Goal: Navigation & Orientation: Find specific page/section

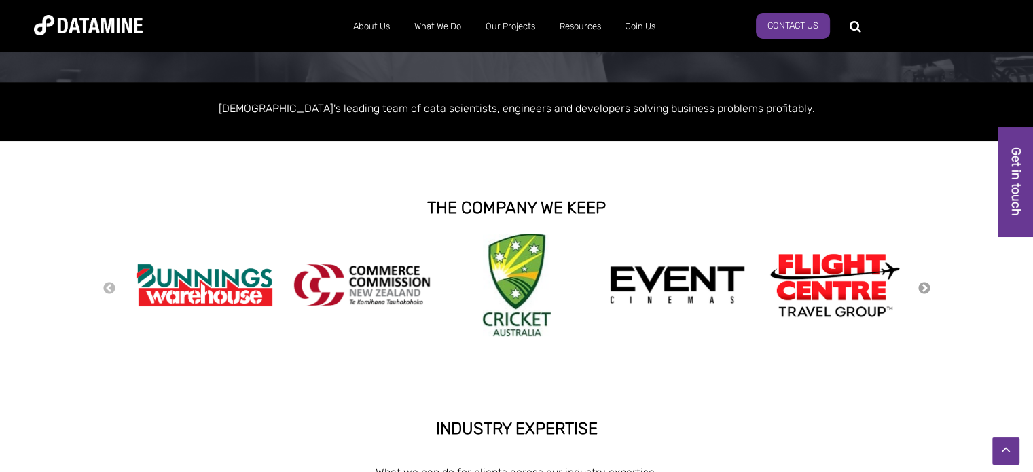
click at [928, 289] on button "Next" at bounding box center [925, 288] width 14 height 15
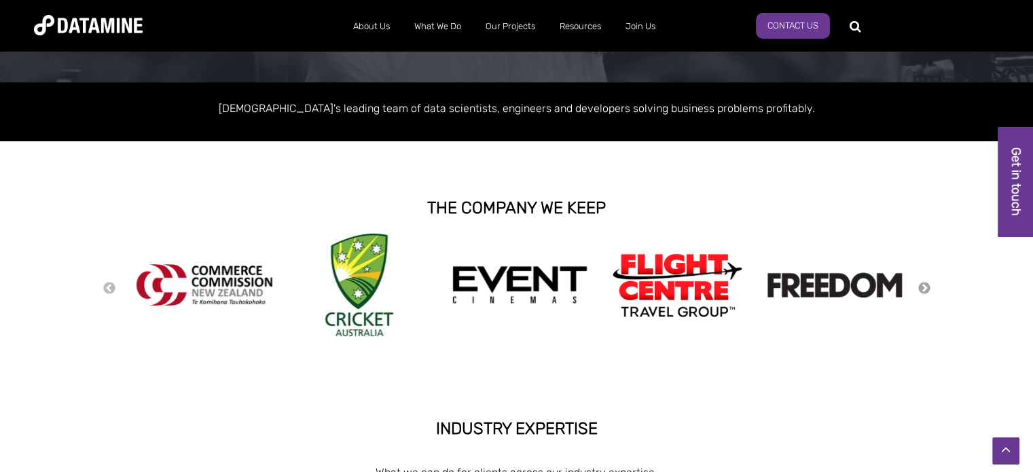
click at [928, 289] on button "Next" at bounding box center [925, 288] width 14 height 15
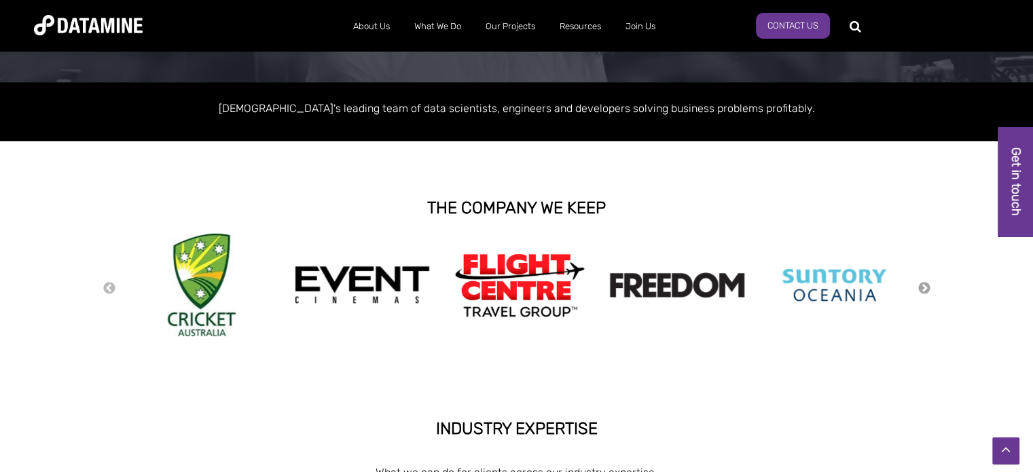
click at [928, 289] on button "Next" at bounding box center [925, 288] width 14 height 15
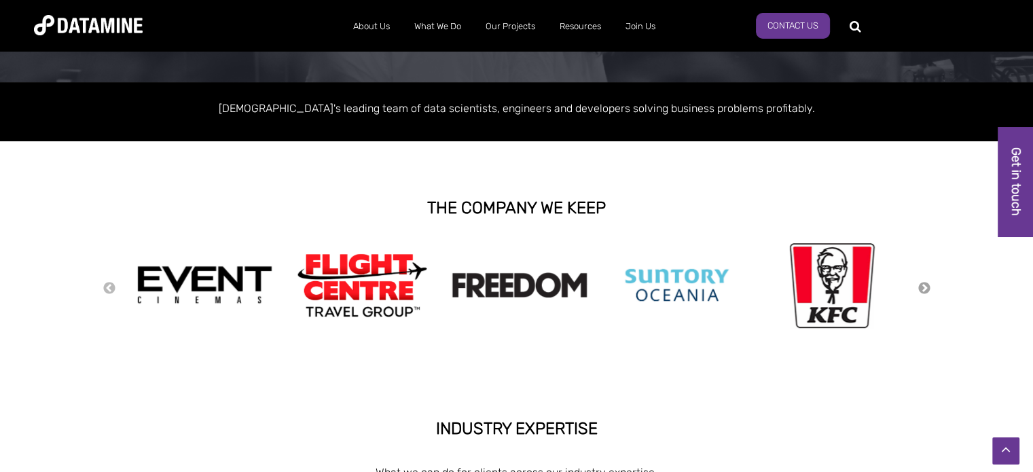
click at [928, 289] on button "Next" at bounding box center [925, 288] width 14 height 15
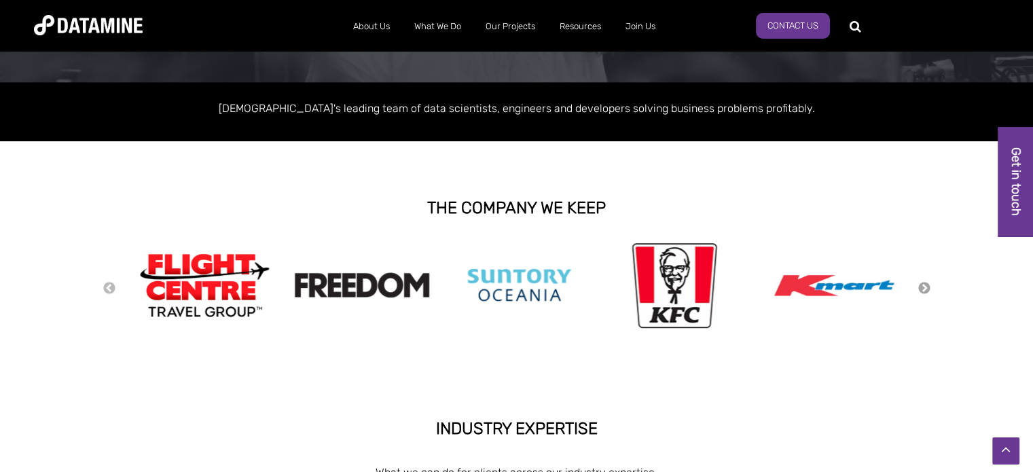
click at [928, 289] on button "Next" at bounding box center [925, 288] width 14 height 15
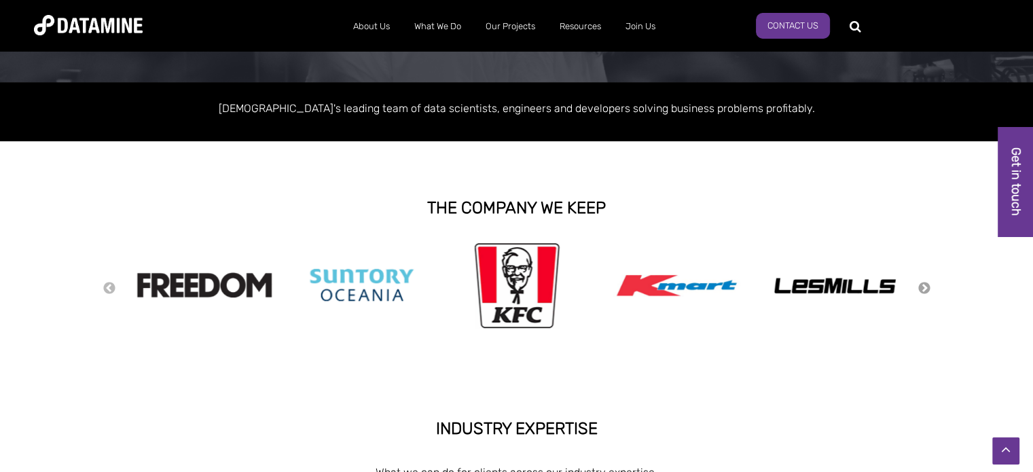
click at [928, 289] on button "Next" at bounding box center [925, 288] width 14 height 15
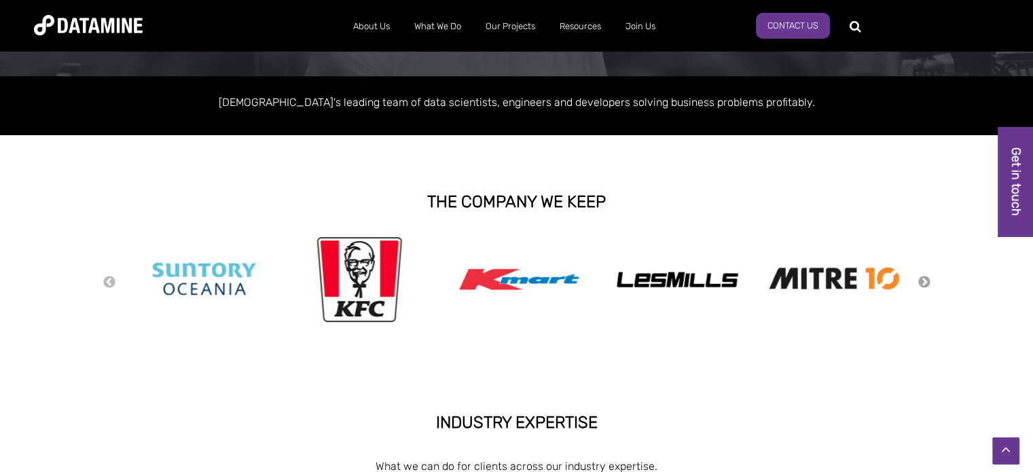
scroll to position [204, 0]
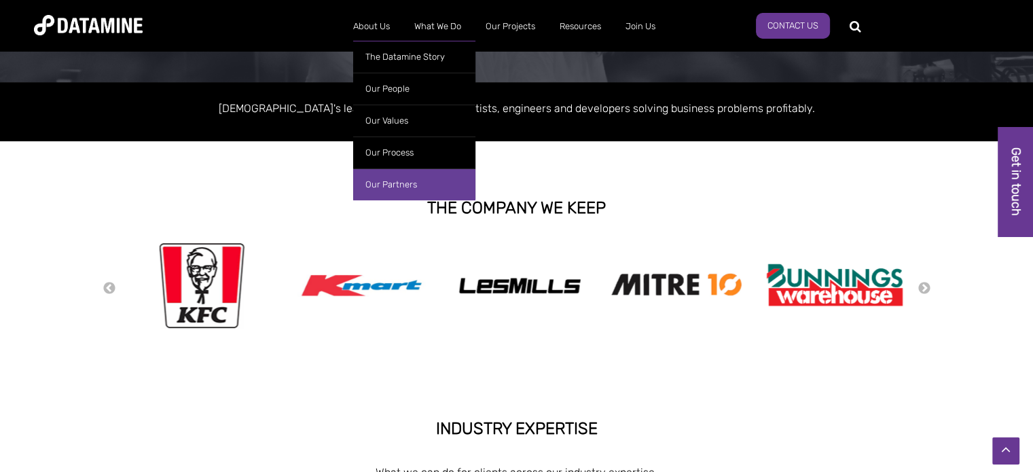
click at [389, 181] on link "Our Partners" at bounding box center [414, 184] width 122 height 32
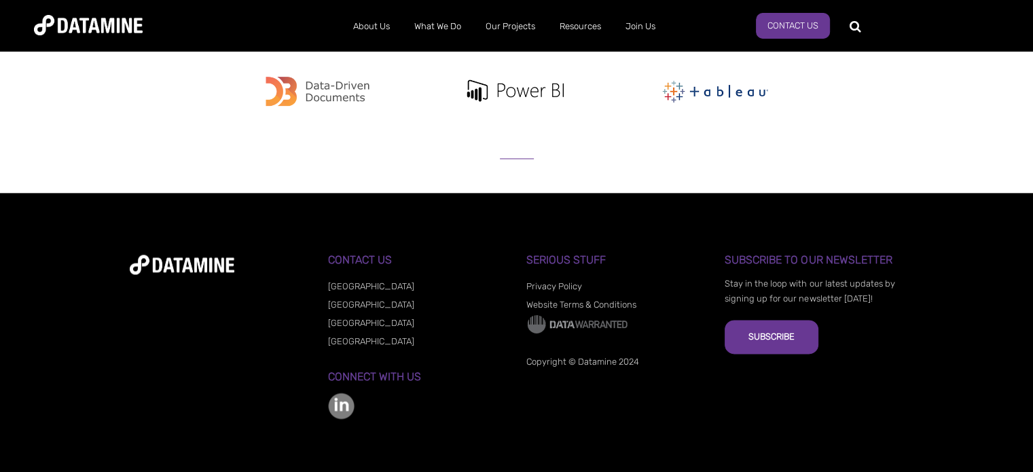
scroll to position [1520, 0]
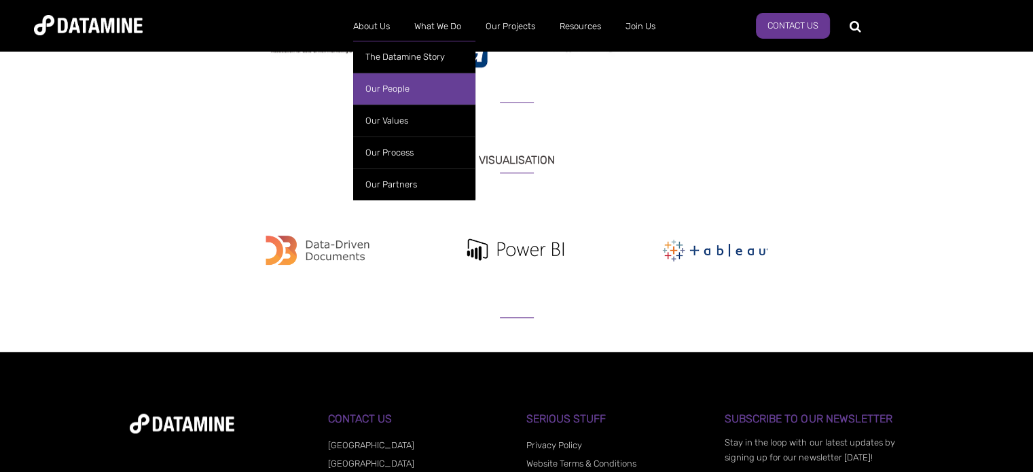
click at [382, 94] on link "Our People" at bounding box center [414, 89] width 122 height 32
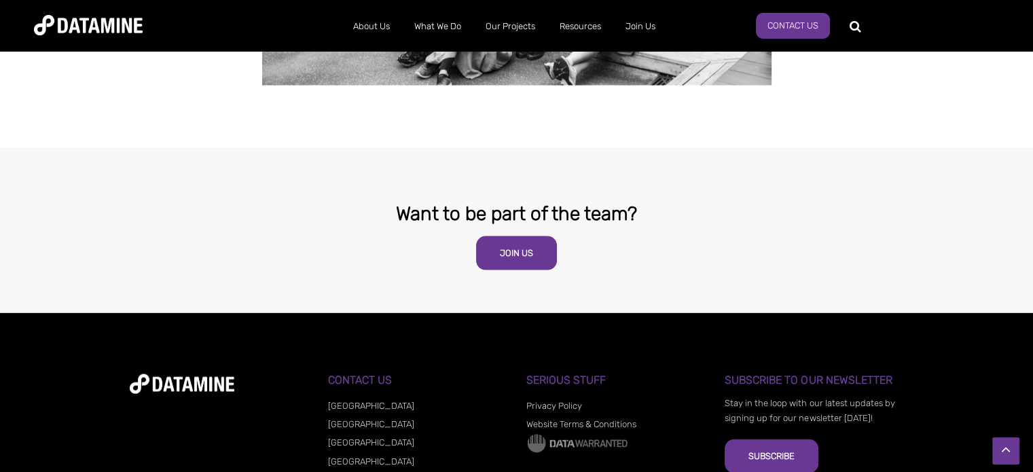
scroll to position [2927, 0]
